Goal: Task Accomplishment & Management: Use online tool/utility

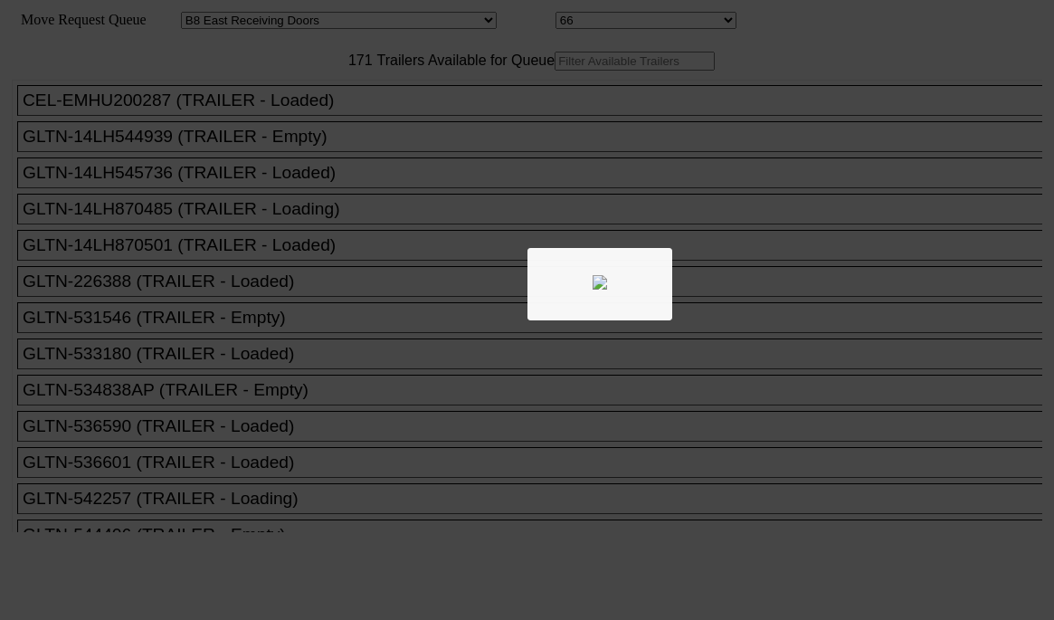
select select "536"
select select "8234"
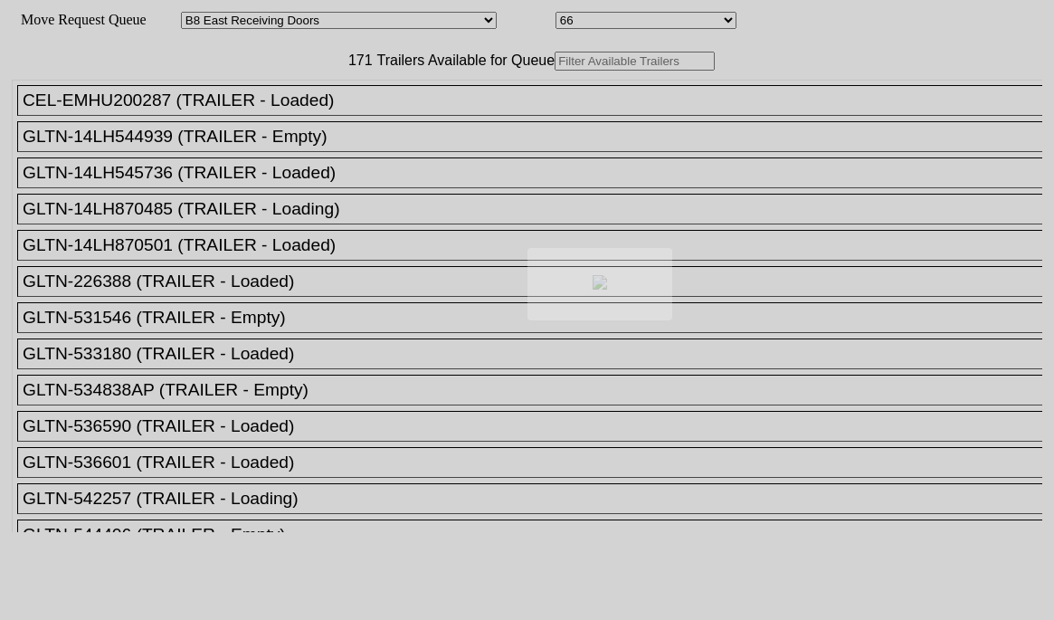
click at [389, 97] on div at bounding box center [527, 310] width 1054 height 620
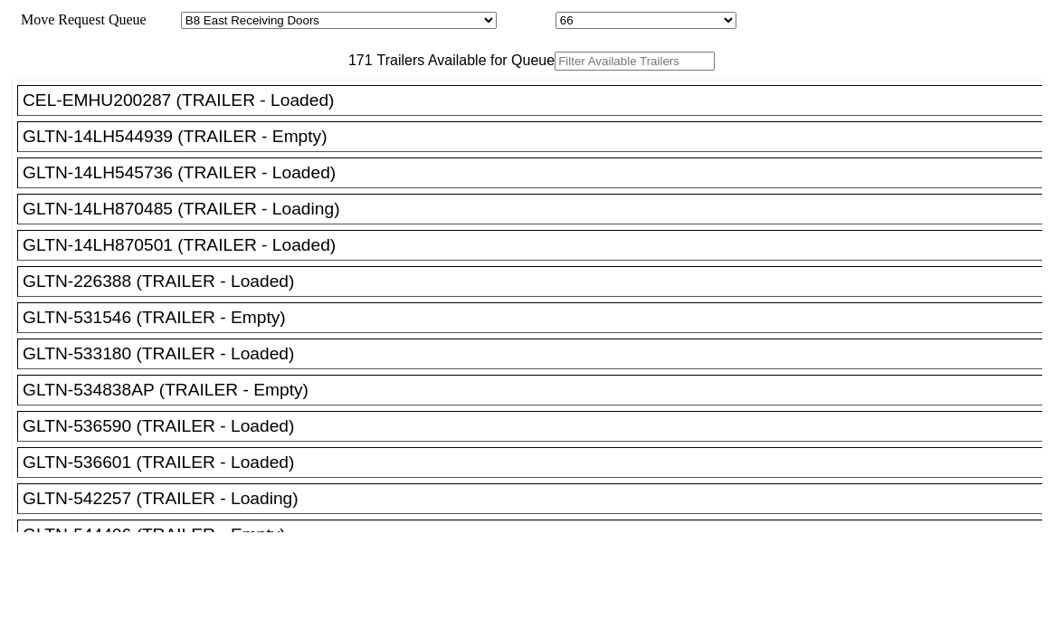
click at [554, 71] on input "text" at bounding box center [634, 61] width 160 height 19
paste input "BSIU4056854"
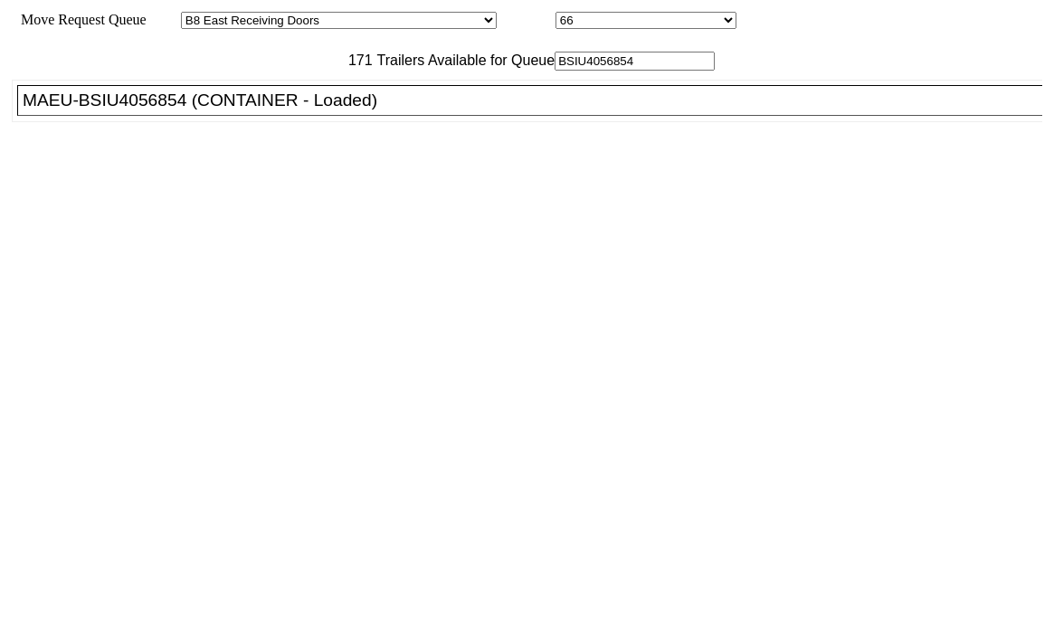
type input "BSIU4056854"
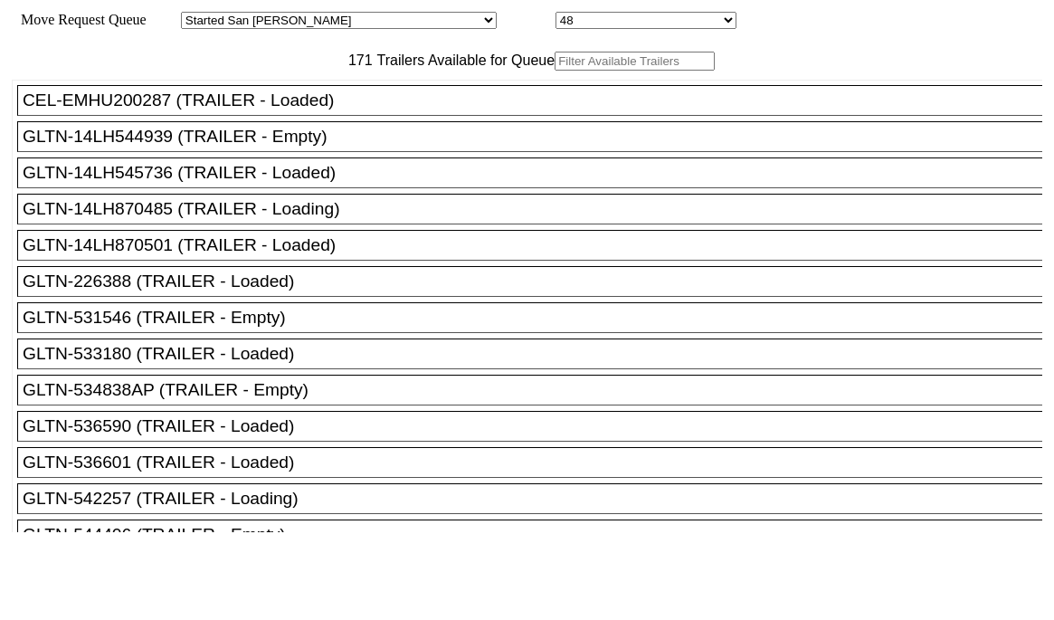
click at [554, 71] on input "text" at bounding box center [634, 61] width 160 height 19
paste input "BSIU4056854"
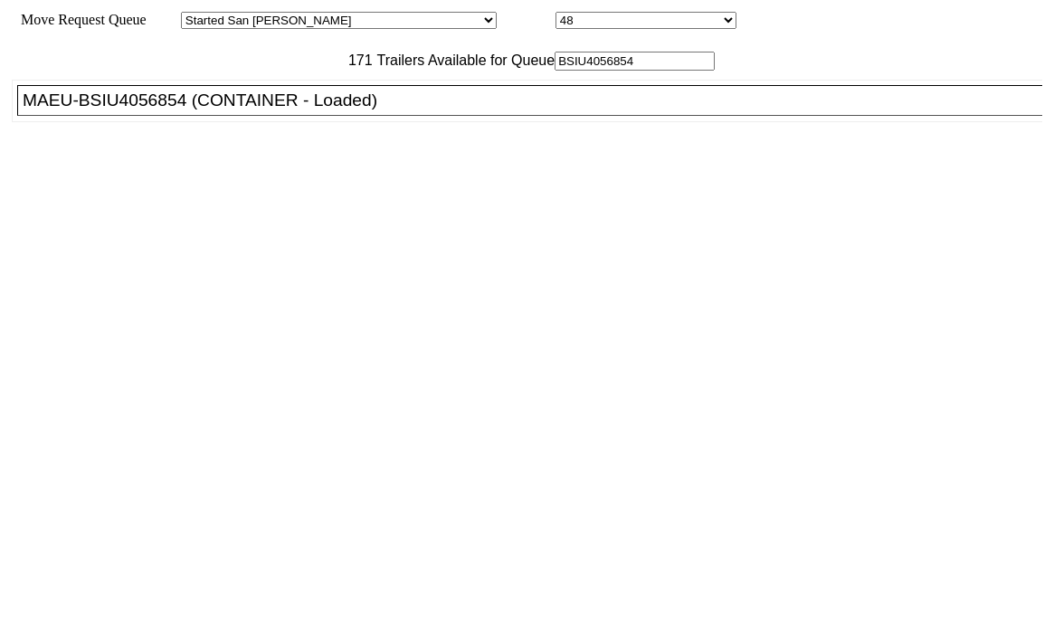
type input "BSIU4056854"
click at [334, 110] on div "MAEU-BSIU4056854 (CONTAINER - Loaded)" at bounding box center [538, 100] width 1030 height 20
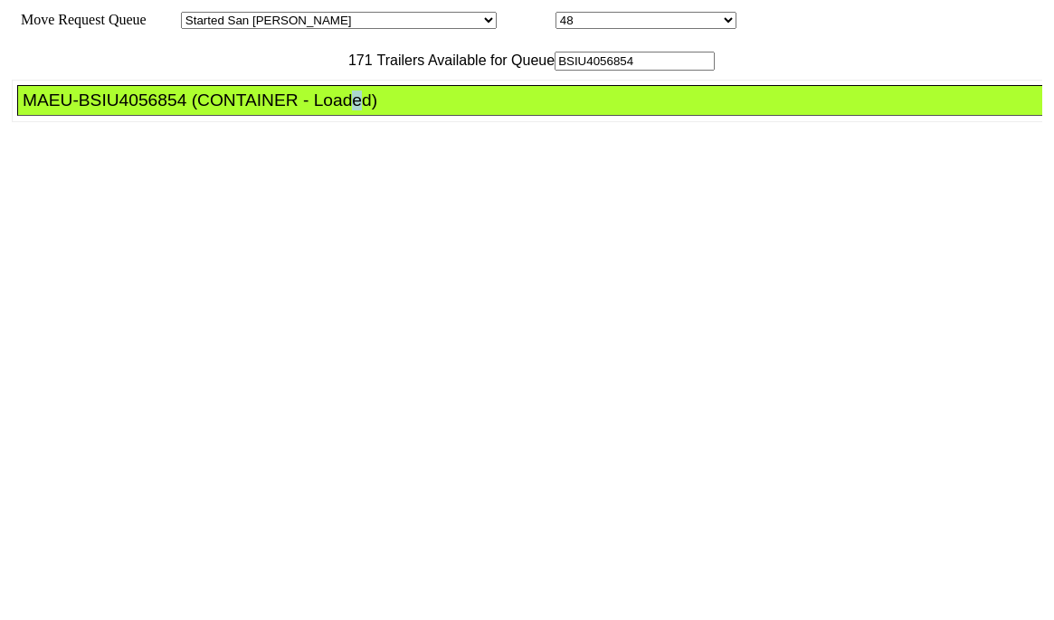
click at [334, 110] on div "MAEU-BSIU4056854 (CONTAINER - Loaded)" at bounding box center [538, 100] width 1030 height 20
click at [341, 110] on div "MAEU-BSIU4056854 (CONTAINER - Loaded)" at bounding box center [538, 100] width 1030 height 20
